Goal: Navigation & Orientation: Find specific page/section

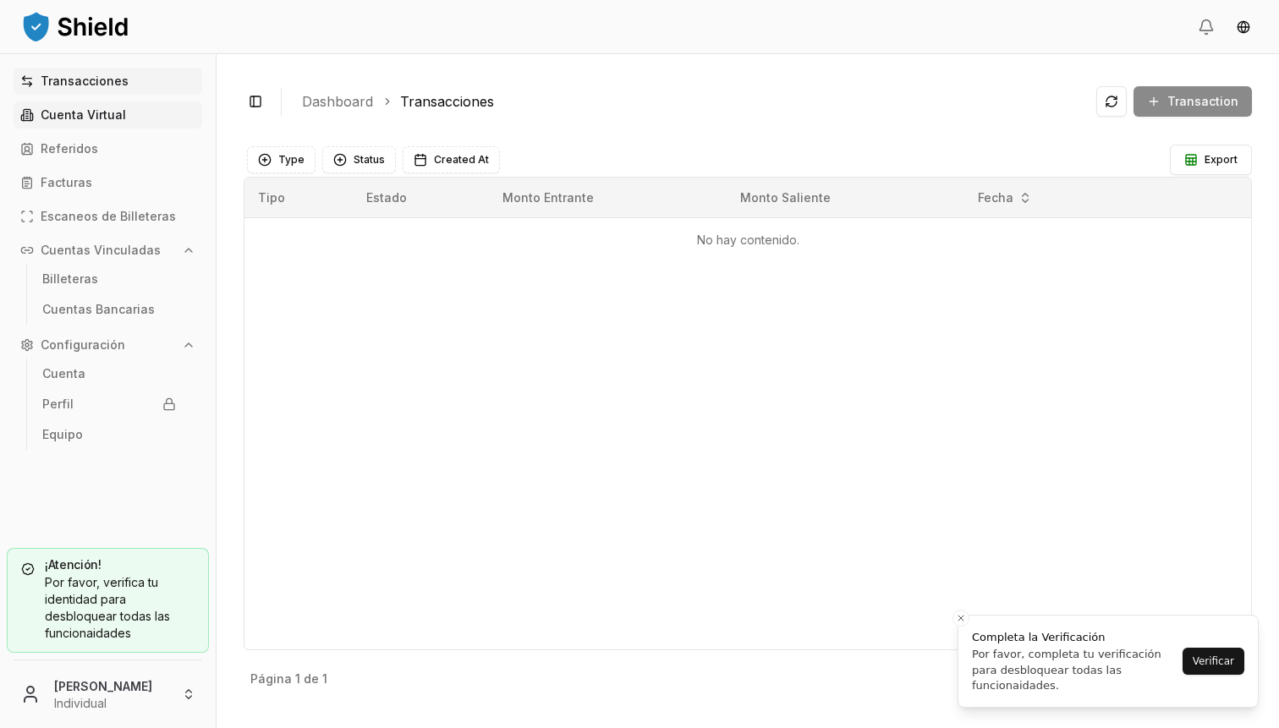
click at [113, 119] on p "Cuenta Virtual" at bounding box center [83, 115] width 85 height 12
click at [118, 271] on link "Billeteras" at bounding box center [109, 279] width 147 height 27
click at [118, 310] on p "Cuentas Bancarias" at bounding box center [98, 310] width 113 height 12
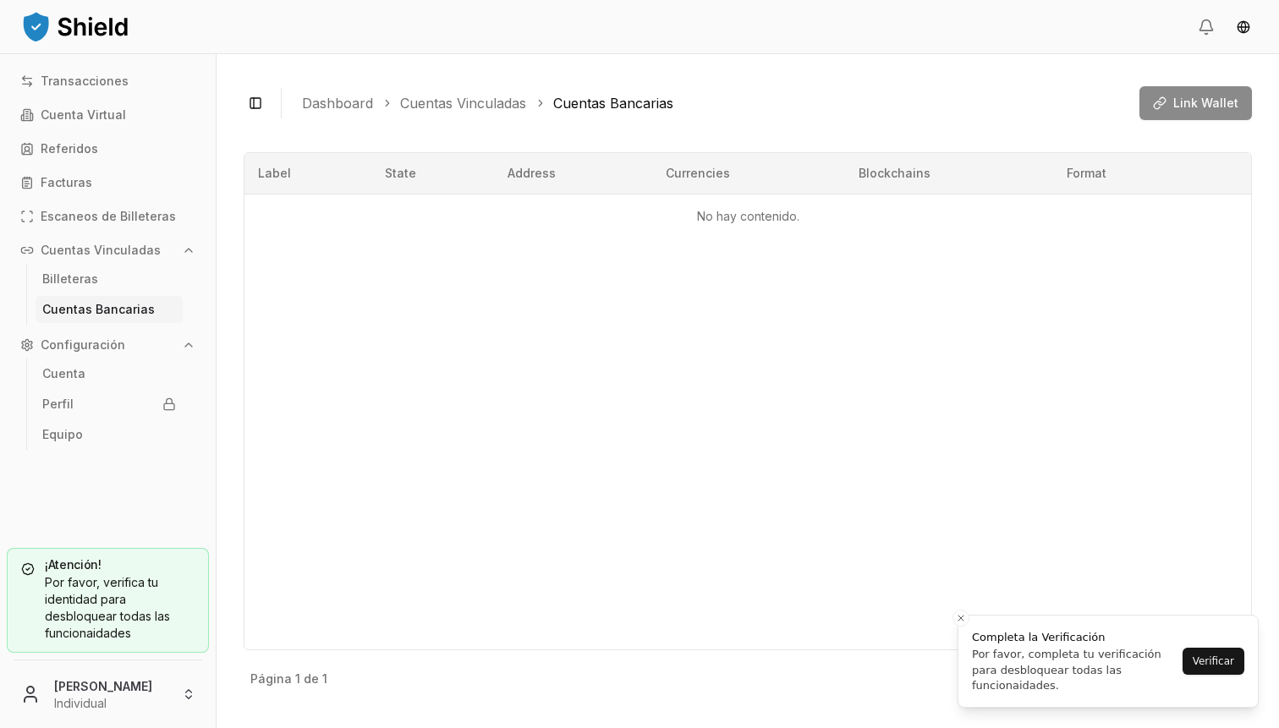
click at [118, 310] on p "Cuentas Bancarias" at bounding box center [98, 310] width 113 height 12
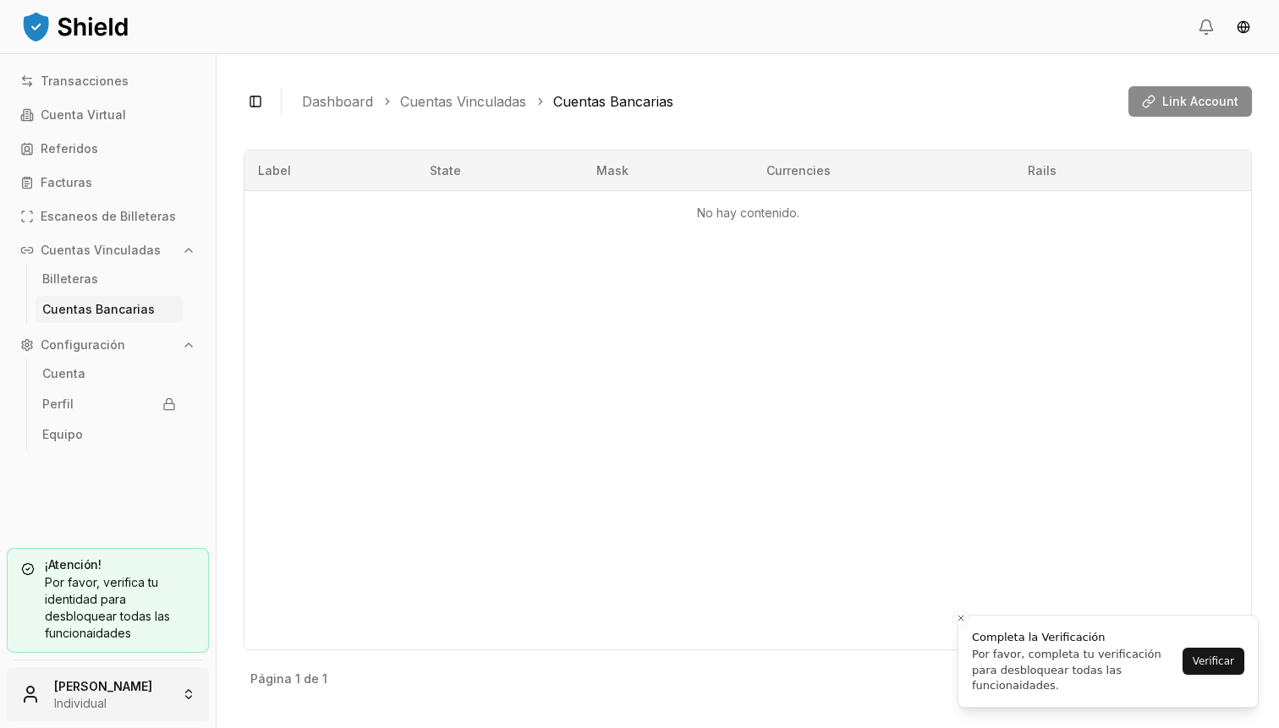
click at [126, 706] on html "Transacciones Cuenta Virtual Referidos Facturas Escaneos de Billeteras Cuentas …" at bounding box center [639, 364] width 1279 height 728
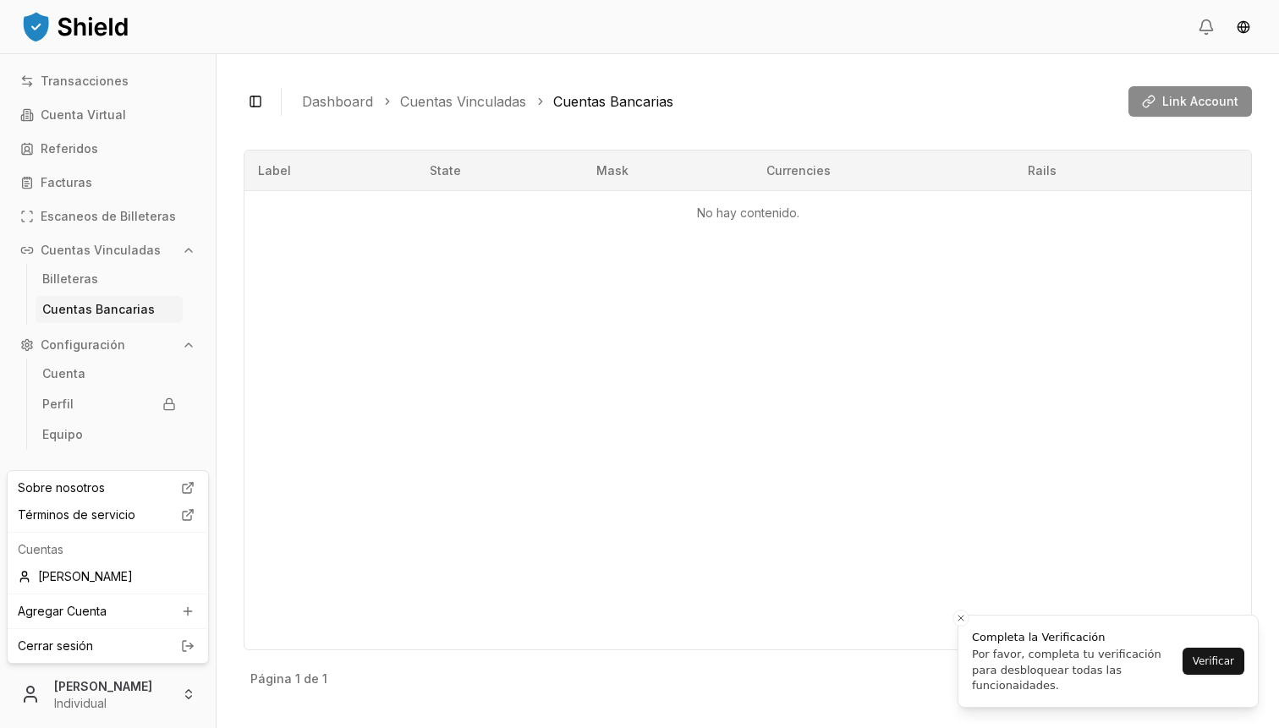
click at [95, 146] on html "Transacciones Cuenta Virtual Referidos Facturas Escaneos de Billeteras Cuentas …" at bounding box center [639, 364] width 1279 height 728
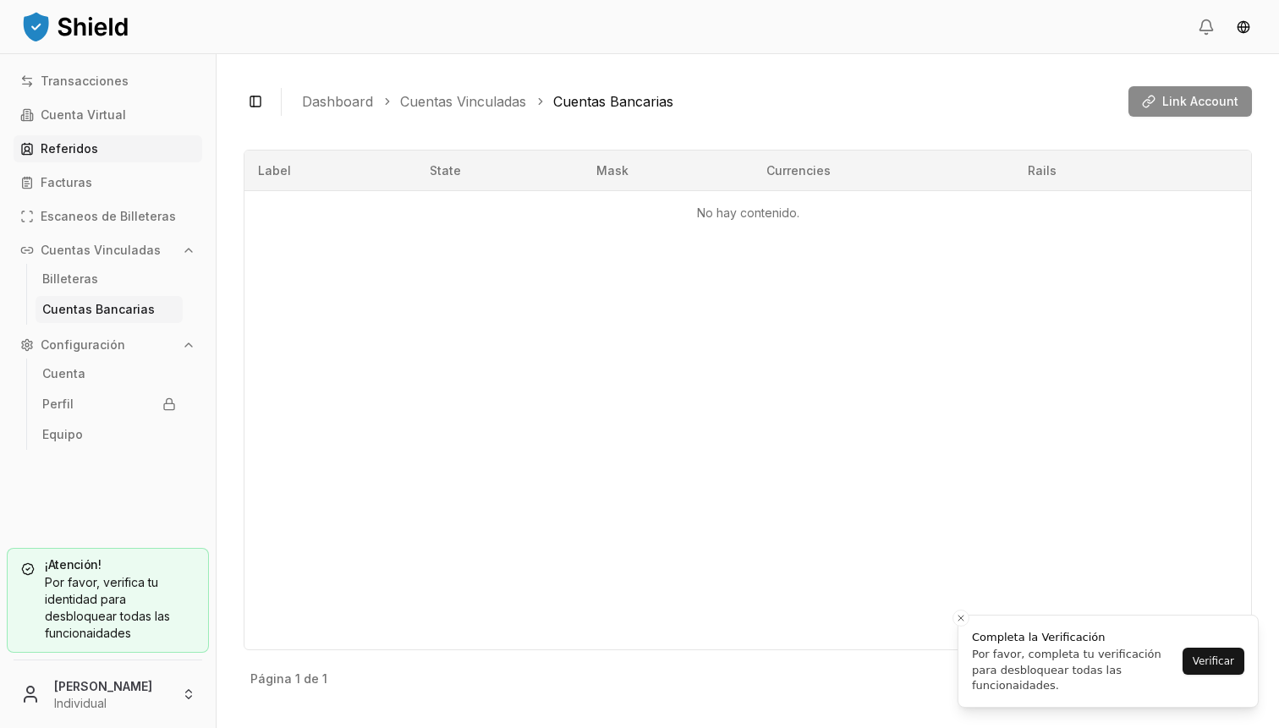
click at [95, 146] on link "Referidos" at bounding box center [108, 148] width 189 height 27
